Goal: Task Accomplishment & Management: Manage account settings

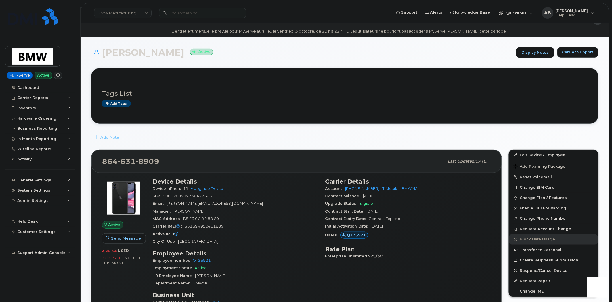
scroll to position [32, 0]
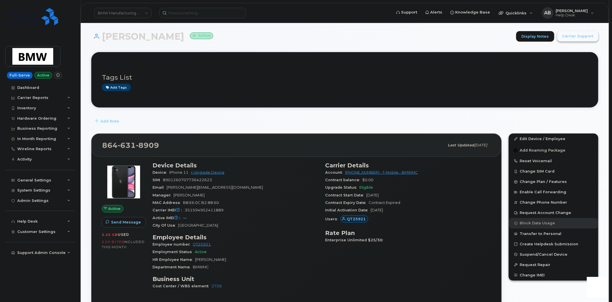
click at [564, 35] on button "Carrier Support" at bounding box center [577, 36] width 41 height 10
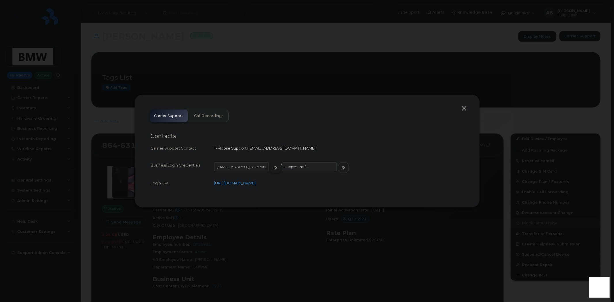
click at [274, 168] on icon "button" at bounding box center [275, 167] width 3 height 3
click at [341, 168] on icon "button" at bounding box center [342, 167] width 3 height 3
click at [249, 65] on div at bounding box center [307, 151] width 614 height 302
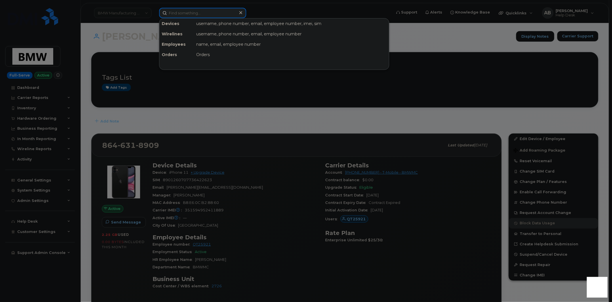
click at [208, 11] on input at bounding box center [202, 13] width 87 height 10
paste input "(864) 320-5305"
type input "(864) 320-5305"
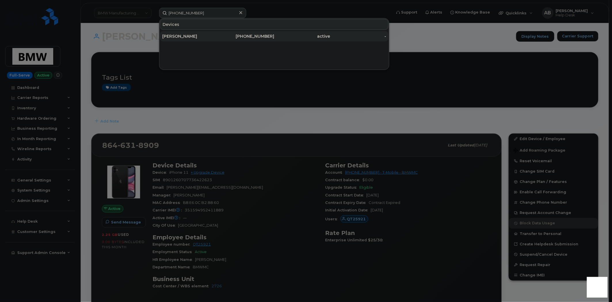
click at [221, 33] on div "864-320-5305" at bounding box center [246, 36] width 56 height 10
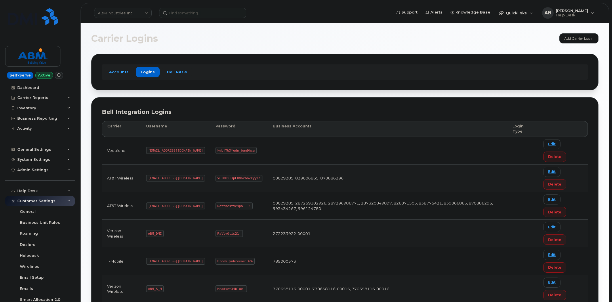
scroll to position [51, 0]
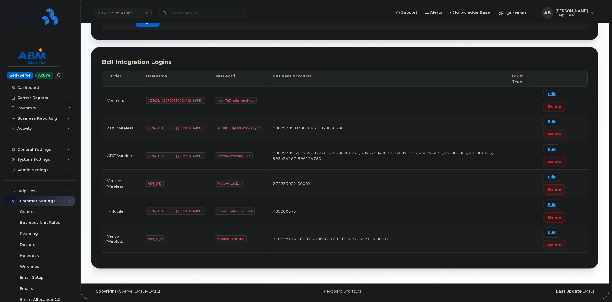
click at [135, 13] on link "ABM Industries, Inc." at bounding box center [123, 13] width 58 height 10
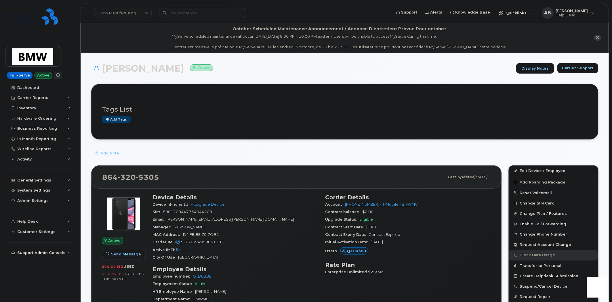
click at [217, 6] on header "BMW Manufacturing Co LLC Support Alerts Knowledge Base Quicklinks Suspend / Can…" at bounding box center [345, 13] width 528 height 20
click at [217, 14] on input at bounding box center [202, 13] width 87 height 10
paste input "[PERSON_NAME][EMAIL_ADDRESS][PERSON_NAME][DOMAIN_NAME]"
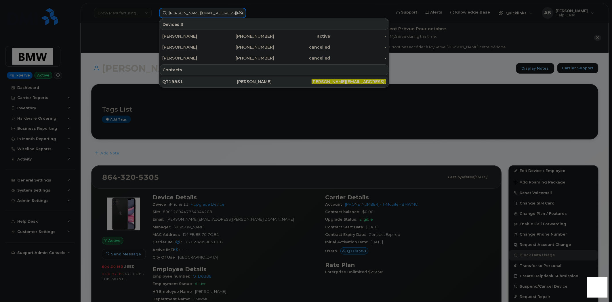
type input "james.kinard@bmwmc.com"
click at [210, 82] on div "QT19851" at bounding box center [199, 82] width 75 height 6
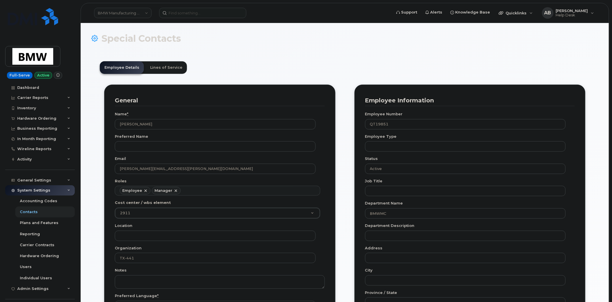
scroll to position [18, 0]
click at [339, 102] on div "General Name * James Kinard Preferred Name Email james.kinard@bmwmc.com Roles E…" at bounding box center [220, 271] width 240 height 373
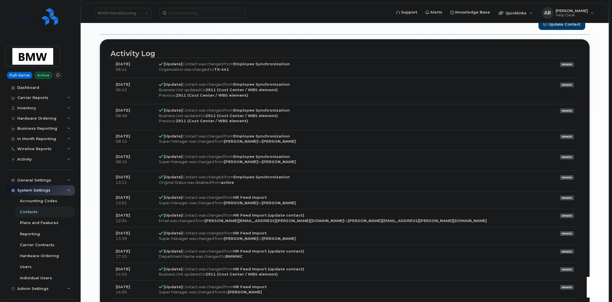
scroll to position [385, 0]
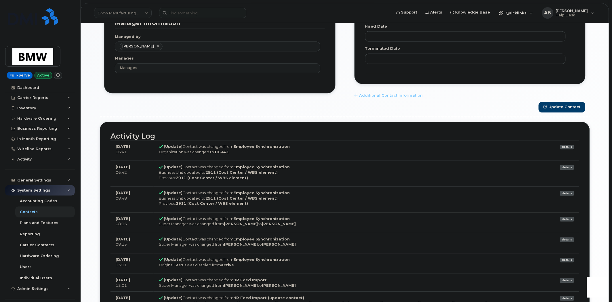
click at [336, 105] on div "Update Contact" at bounding box center [345, 107] width 490 height 11
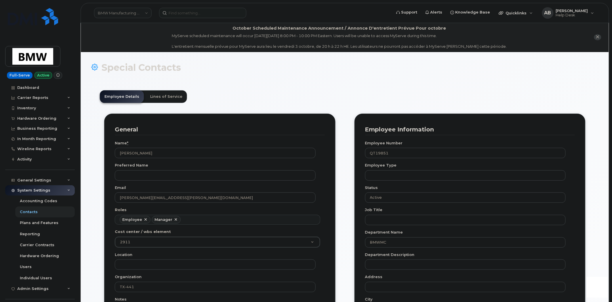
scroll to position [0, 0]
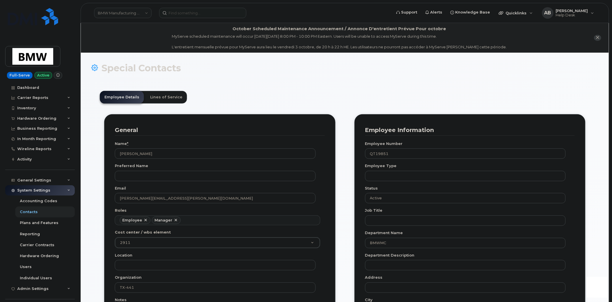
click at [335, 91] on header "Employee Details Lines of Service" at bounding box center [345, 97] width 490 height 13
click at [67, 159] on icon at bounding box center [68, 159] width 3 height 3
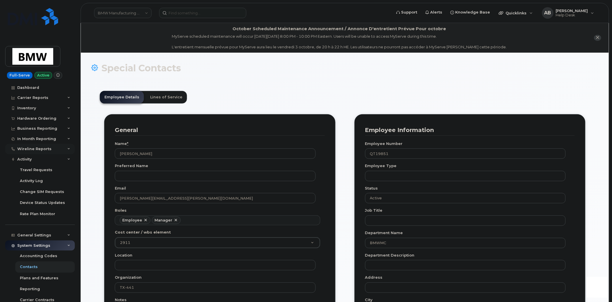
click at [67, 147] on div "Wireline Reports" at bounding box center [40, 149] width 70 height 10
click at [67, 137] on icon at bounding box center [68, 138] width 3 height 3
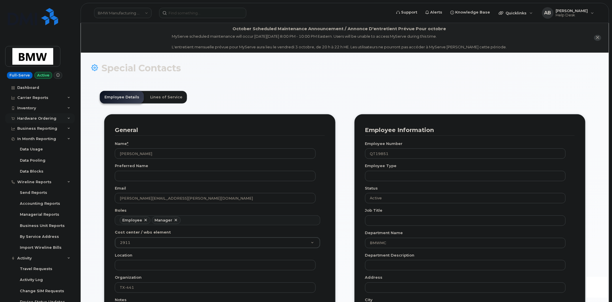
click at [67, 123] on div "Hardware Ordering" at bounding box center [40, 118] width 70 height 10
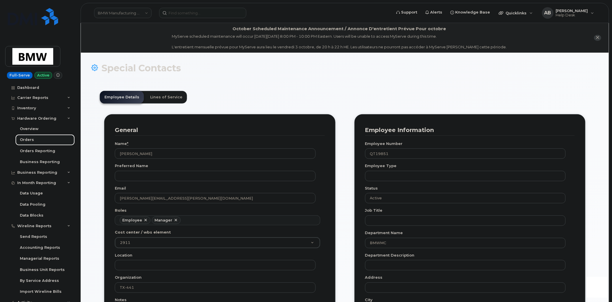
click at [27, 139] on div "Orders" at bounding box center [27, 139] width 14 height 5
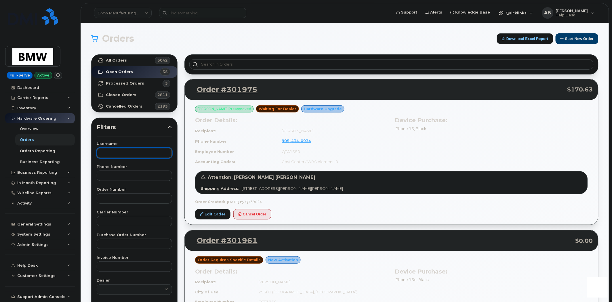
click at [114, 154] on input "text" at bounding box center [134, 153] width 75 height 10
paste input "james.kinard@bmwmc.com"
type input "james.kinard@bmwmc.com"
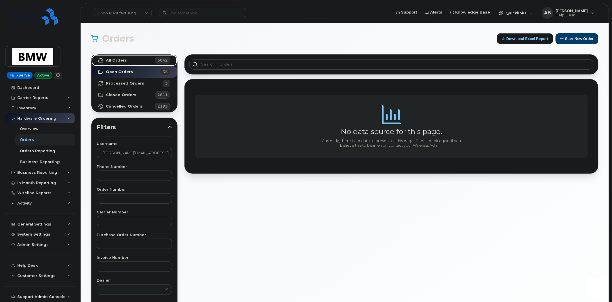
click at [131, 60] on link "All Orders 5042" at bounding box center [134, 61] width 86 height 12
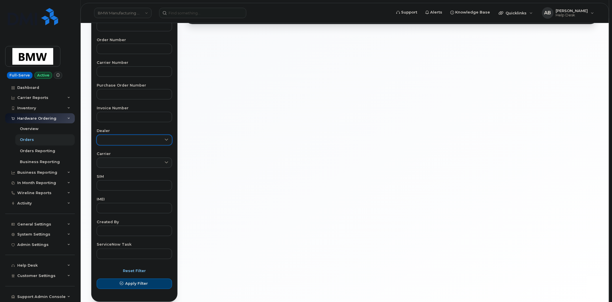
scroll to position [160, 0]
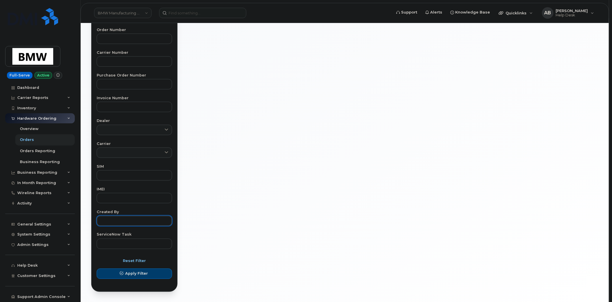
click at [118, 222] on input "text" at bounding box center [134, 221] width 75 height 10
paste input "james.kinard@bmwmc.com"
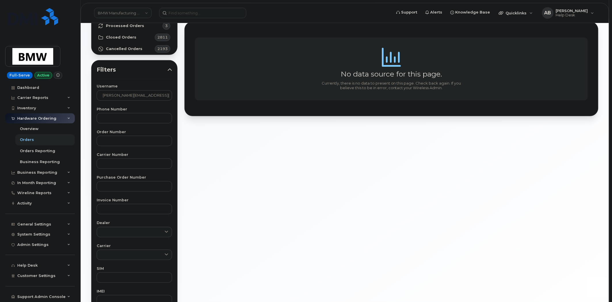
scroll to position [0, 0]
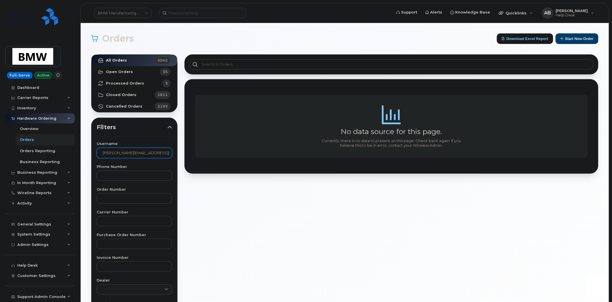
type input "james.kinard@bmwmc.com"
drag, startPoint x: 162, startPoint y: 154, endPoint x: 87, endPoint y: 156, distance: 75.1
click at [87, 156] on div "Orders Download Excel Report Start New Order All Orders 5042 Open Orders 35 Pro…" at bounding box center [345, 242] width 528 height 439
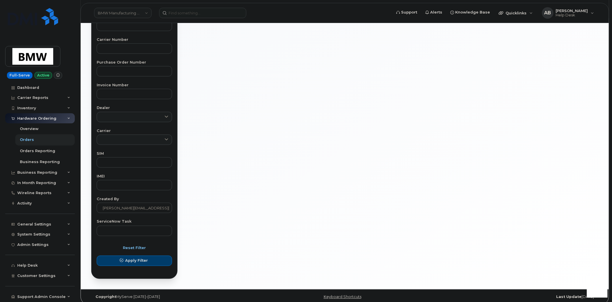
scroll to position [178, 0]
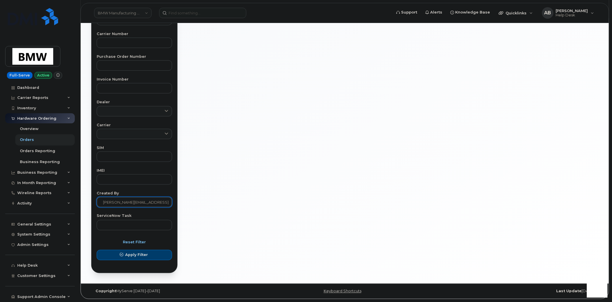
drag, startPoint x: 163, startPoint y: 202, endPoint x: 93, endPoint y: 205, distance: 70.2
click at [93, 205] on div "Username Phone Number Order Number Carrier Number Purchase Order Number Invoice…" at bounding box center [134, 97] width 89 height 266
click at [159, 202] on input "james.kinard@bmwmc.com" at bounding box center [134, 202] width 75 height 10
drag, startPoint x: 159, startPoint y: 202, endPoint x: 129, endPoint y: 203, distance: 29.4
click at [129, 203] on input "james.kinard@bmwmc.com" at bounding box center [134, 202] width 75 height 10
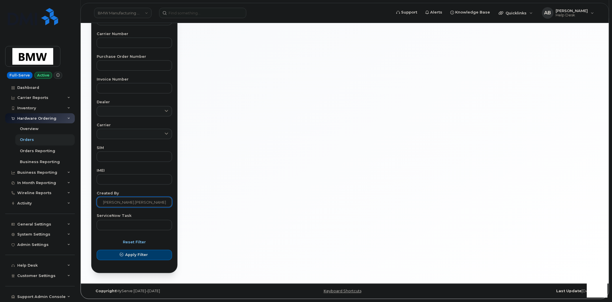
click at [116, 205] on input "james.kinard" at bounding box center [134, 202] width 75 height 10
type input "james kinard"
click at [97, 250] on button "Apply Filter" at bounding box center [134, 255] width 75 height 10
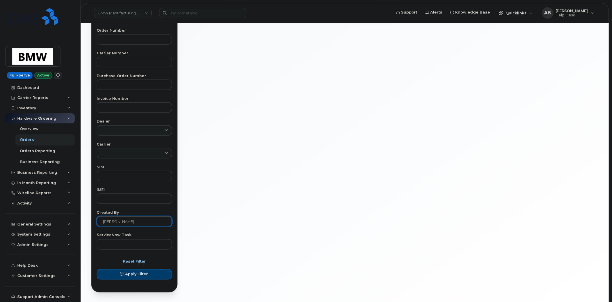
scroll to position [160, 0]
click at [140, 232] on div "Username Phone Number Order Number Carrier Number Purchase Order Number Invoice…" at bounding box center [134, 115] width 89 height 266
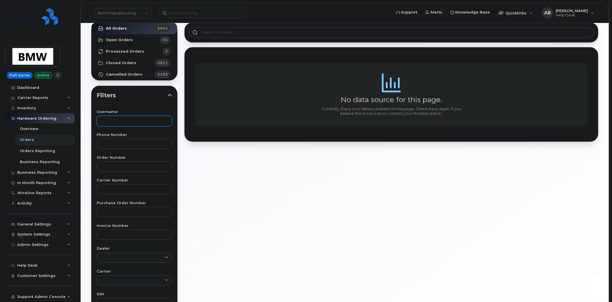
scroll to position [0, 0]
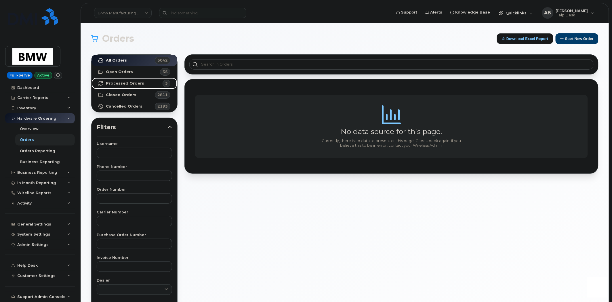
click at [133, 85] on strong "Processed Orders" at bounding box center [125, 83] width 38 height 5
click at [130, 60] on link "All Orders 5042" at bounding box center [134, 61] width 86 height 12
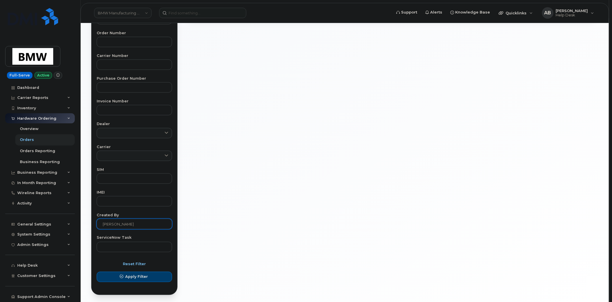
scroll to position [178, 0]
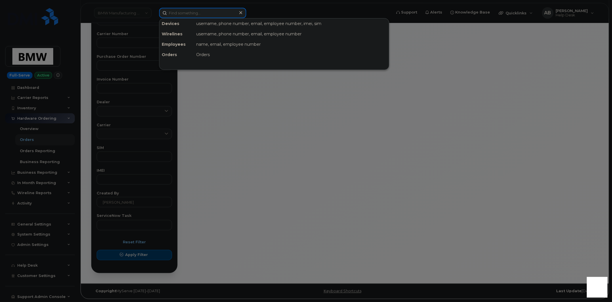
click at [209, 10] on input at bounding box center [202, 13] width 87 height 10
paste input "301176"
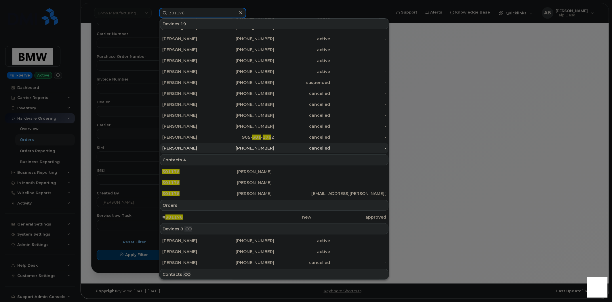
scroll to position [96, 0]
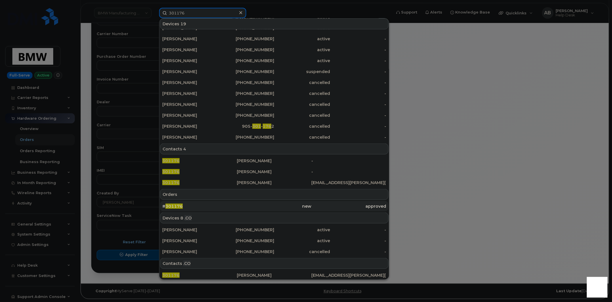
type input "301176"
click at [199, 205] on div "# 301176" at bounding box center [199, 206] width 75 height 6
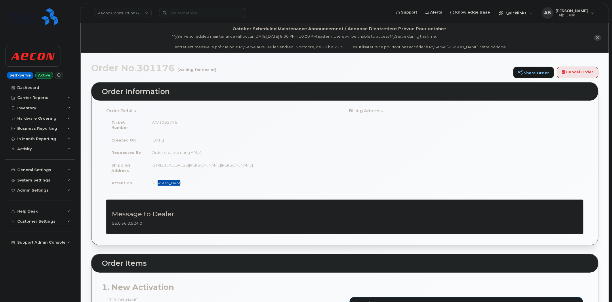
drag, startPoint x: 173, startPoint y: 178, endPoint x: 157, endPoint y: 177, distance: 15.5
click at [157, 177] on td "[PERSON_NAME]" at bounding box center [243, 183] width 194 height 13
click at [200, 171] on td "[STREET_ADDRESS][PERSON_NAME][PERSON_NAME]" at bounding box center [243, 168] width 194 height 18
drag, startPoint x: 280, startPoint y: 160, endPoint x: 153, endPoint y: 162, distance: 127.7
click at [153, 162] on td "[STREET_ADDRESS][PERSON_NAME][PERSON_NAME]" at bounding box center [243, 168] width 194 height 18
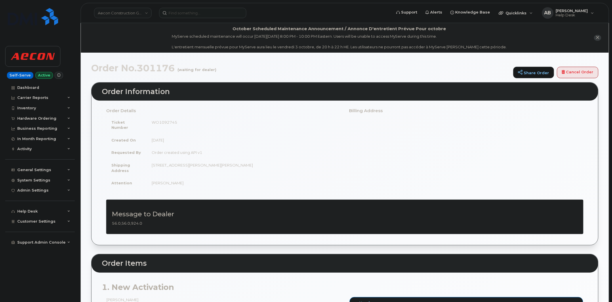
copy td "[STREET_ADDRESS][PERSON_NAME][PERSON_NAME]"
click at [67, 169] on div "General Settings" at bounding box center [40, 170] width 70 height 10
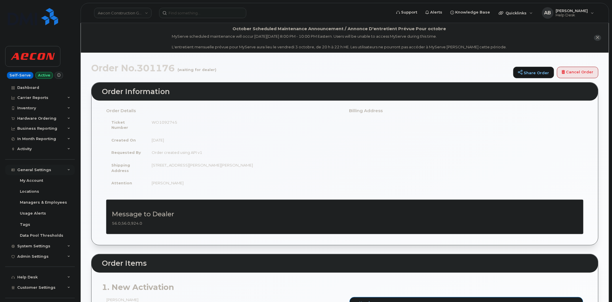
click at [67, 169] on icon at bounding box center [68, 170] width 3 height 3
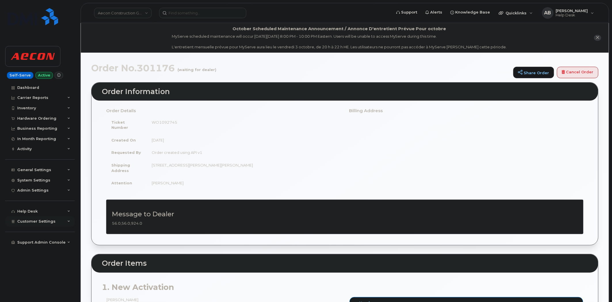
click at [66, 221] on div "Customer Settings" at bounding box center [40, 221] width 70 height 10
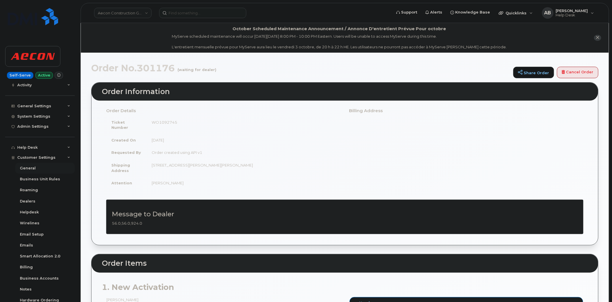
scroll to position [96, 0]
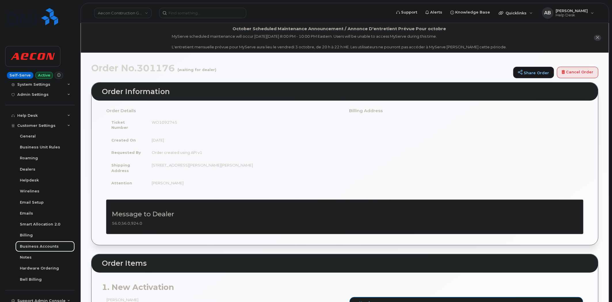
click at [47, 246] on div "Business Accounts" at bounding box center [39, 246] width 39 height 5
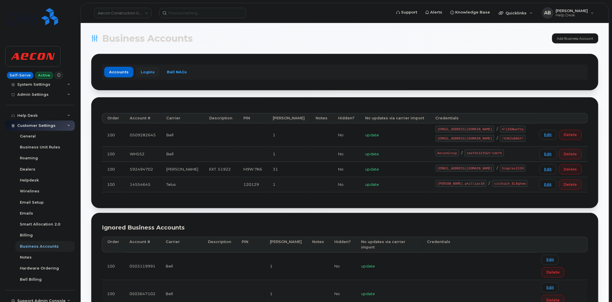
click at [147, 71] on link "Logins" at bounding box center [148, 72] width 24 height 10
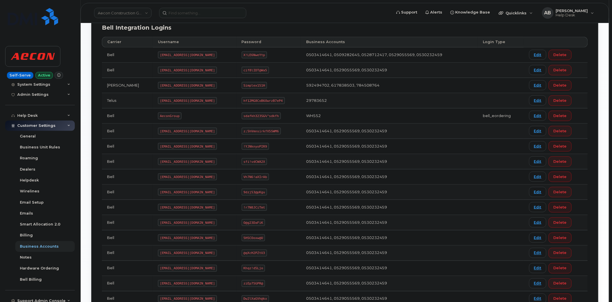
scroll to position [135, 0]
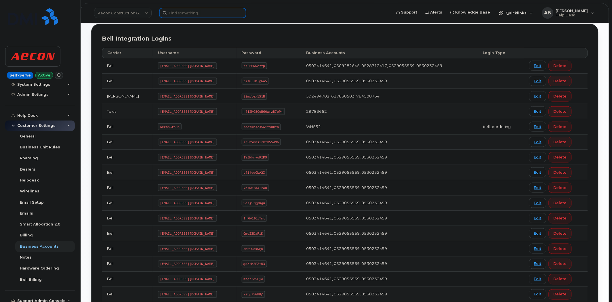
click at [189, 15] on input at bounding box center [202, 13] width 87 height 10
paste input "[PHONE_NUMBER]"
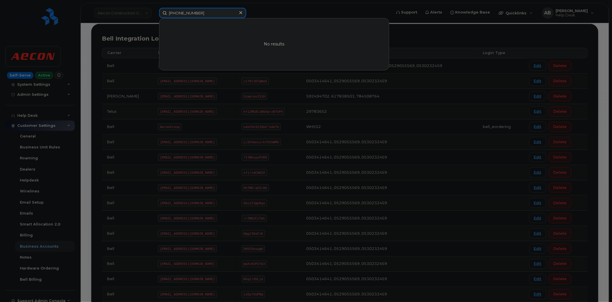
type input "[PHONE_NUMBER]"
click at [150, 13] on div at bounding box center [306, 151] width 612 height 302
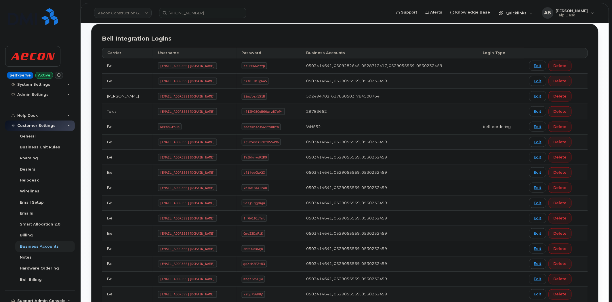
click at [150, 13] on link "Aecon Construction Group Inc" at bounding box center [123, 13] width 58 height 10
click at [139, 27] on input at bounding box center [137, 27] width 75 height 10
type input "hilton"
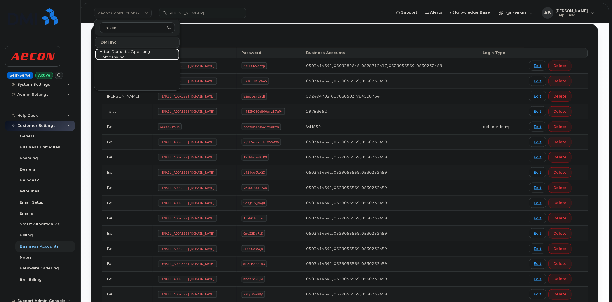
click at [137, 52] on span "Hilton Domestic Operating Company Inc" at bounding box center [133, 54] width 66 height 11
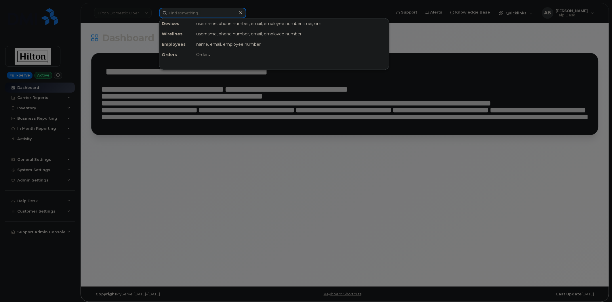
click at [207, 16] on input at bounding box center [202, 13] width 87 height 10
paste input "202-802-8017"
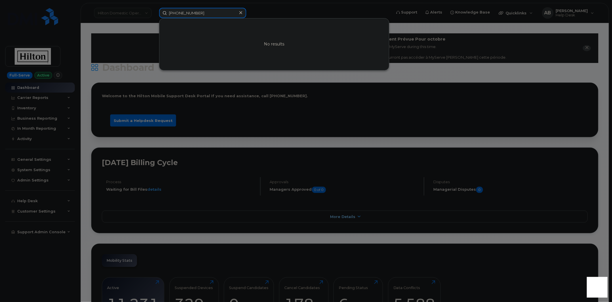
drag, startPoint x: 209, startPoint y: 9, endPoint x: 143, endPoint y: 12, distance: 65.9
click at [154, 12] on div "202-802-8017 No results" at bounding box center [273, 13] width 238 height 10
paste input "Marianna Positano"
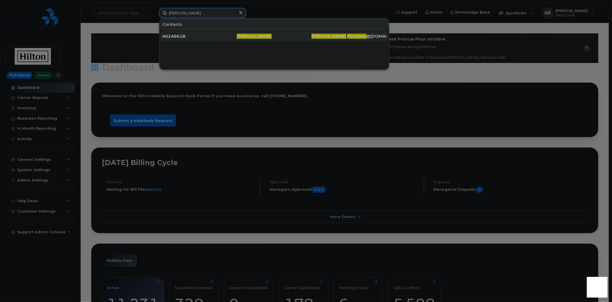
type input "Marianna Positano"
click at [171, 35] on div "A02A861B" at bounding box center [199, 36] width 75 height 6
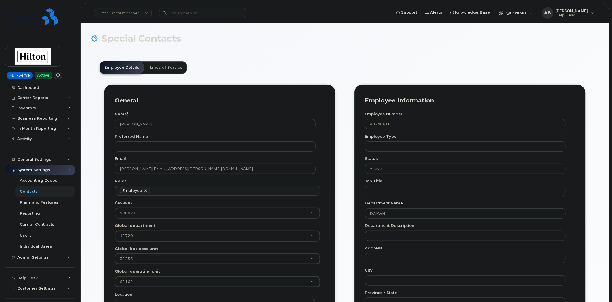
scroll to position [18, 0]
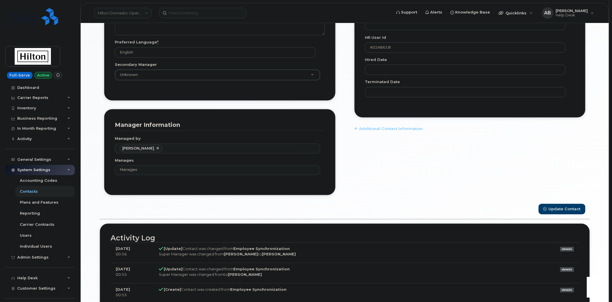
scroll to position [383, 0]
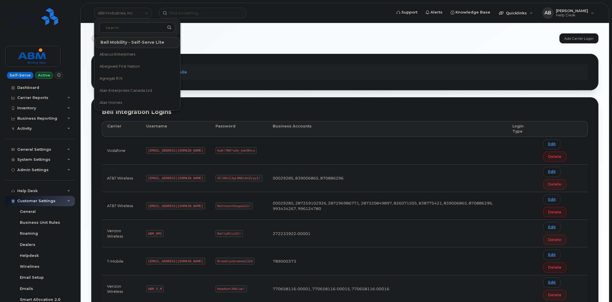
scroll to position [51, 0]
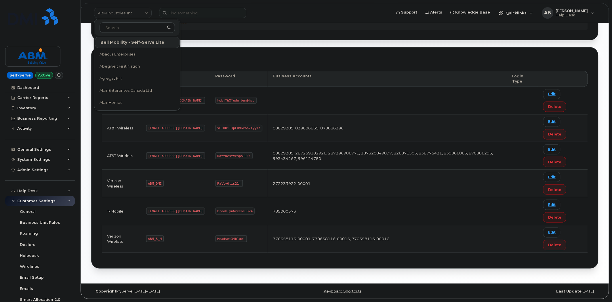
click at [219, 40] on section "Carrier Logins Add Carrier Login Accounts Logins Bell NAGs Bell Integration Log…" at bounding box center [344, 125] width 507 height 285
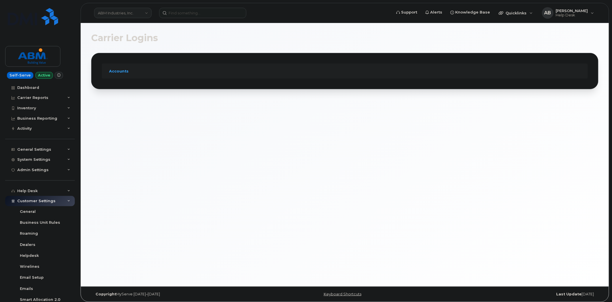
click at [139, 13] on link "ABM Industries, Inc." at bounding box center [123, 13] width 58 height 10
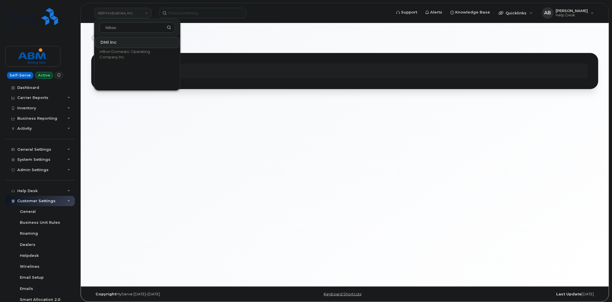
type input "hilton"
click at [142, 55] on span "Hilton Domestic Operating Company Inc" at bounding box center [133, 54] width 66 height 11
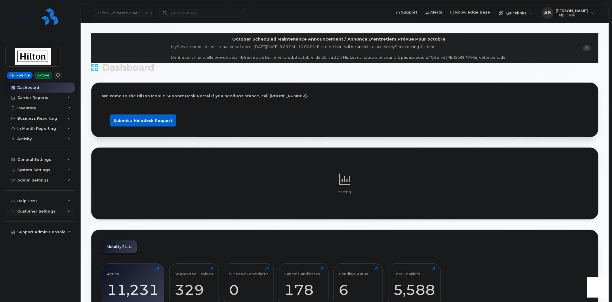
click at [71, 211] on div "Customer Settings" at bounding box center [40, 211] width 70 height 10
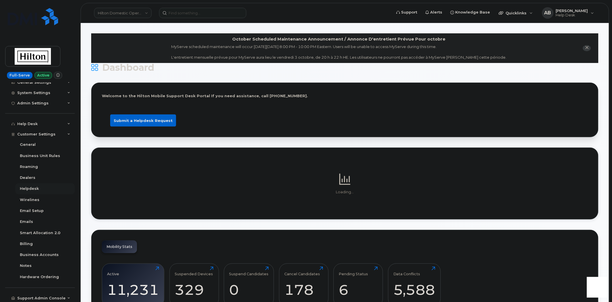
scroll to position [78, 0]
click at [39, 255] on div "Business Accounts" at bounding box center [39, 253] width 39 height 5
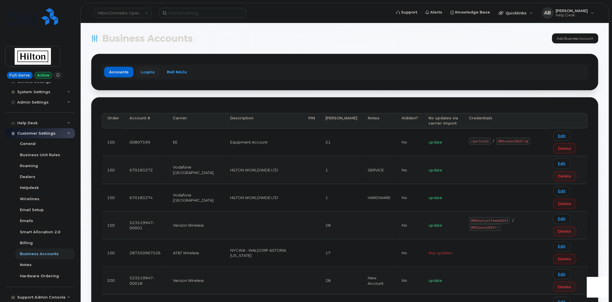
click at [149, 72] on link "Logins" at bounding box center [148, 72] width 24 height 10
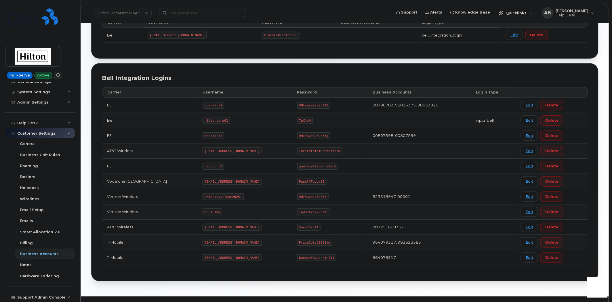
scroll to position [109, 0]
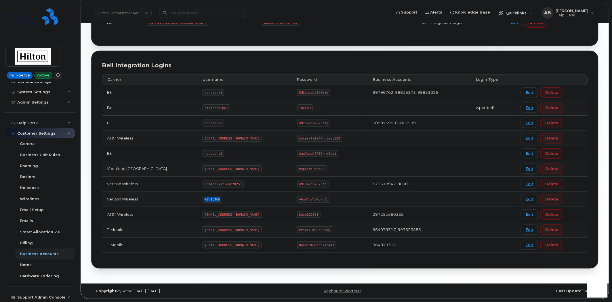
drag, startPoint x: 209, startPoint y: 199, endPoint x: 193, endPoint y: 197, distance: 16.5
click at [197, 197] on td "MSHILTON" at bounding box center [244, 199] width 94 height 15
copy code "MSHILTON"
drag, startPoint x: 320, startPoint y: 198, endPoint x: 292, endPoint y: 198, distance: 27.9
click at [297, 198] on code "+6wU?zVFVxv~bAu" at bounding box center [313, 199] width 33 height 7
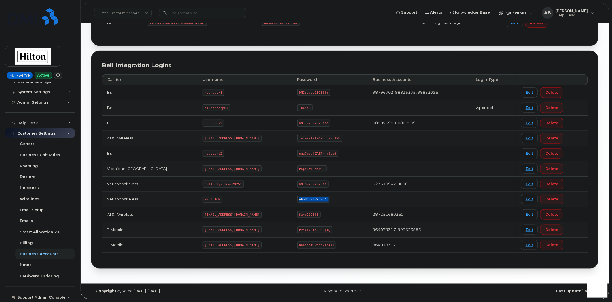
copy code "+6wU?zVFVxv~bAu"
